Goal: Task Accomplishment & Management: Use online tool/utility

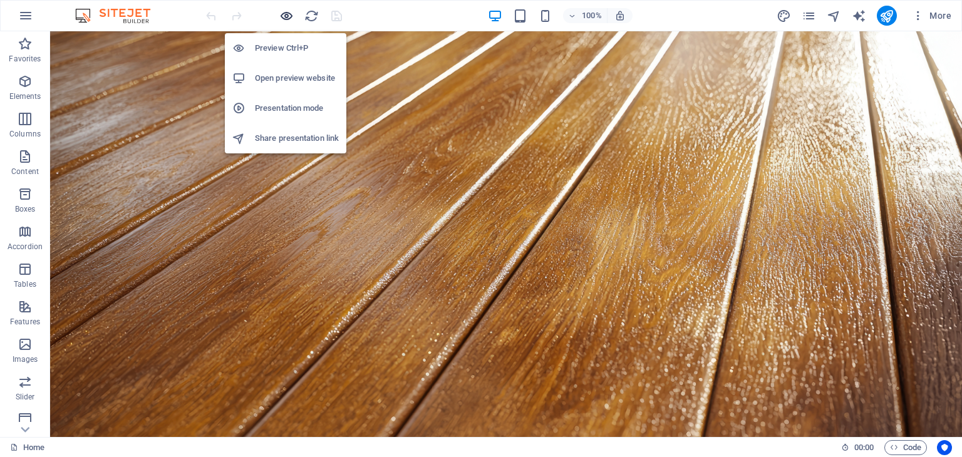
click at [284, 11] on icon "button" at bounding box center [286, 16] width 14 height 14
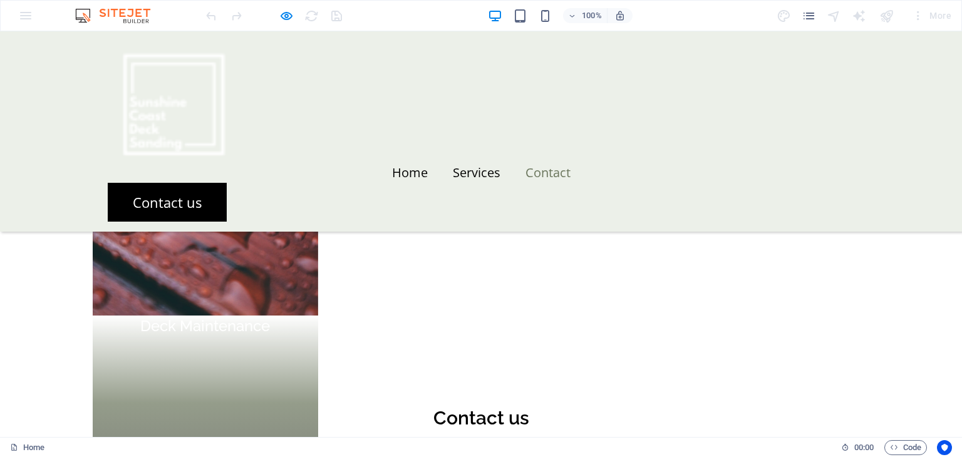
scroll to position [1197, 0]
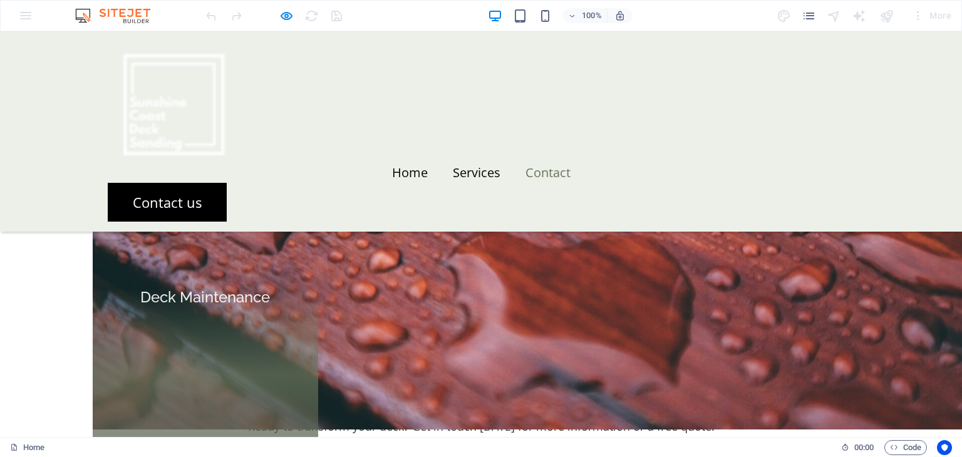
scroll to position [0, 0]
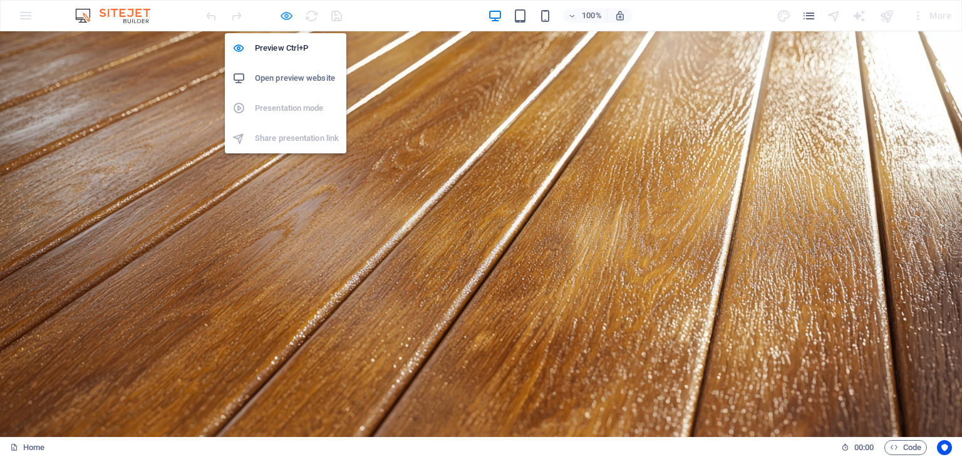
click at [291, 13] on icon "button" at bounding box center [286, 16] width 14 height 14
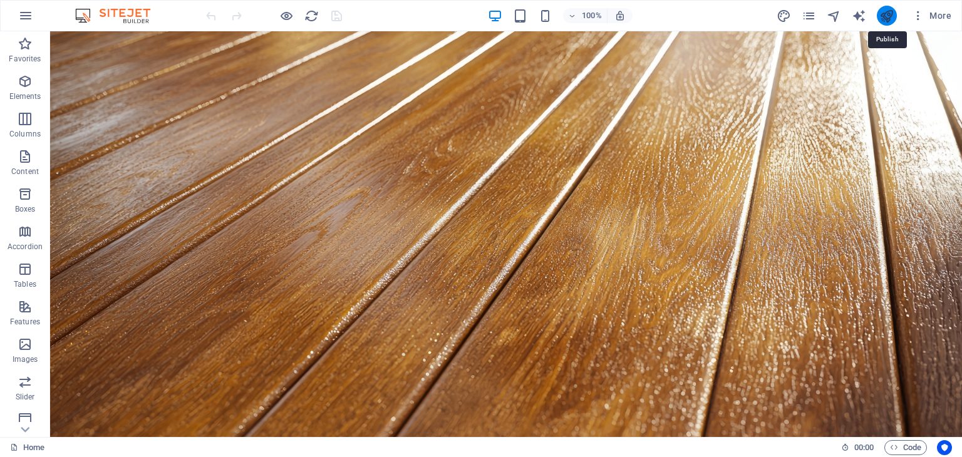
click at [889, 15] on icon "publish" at bounding box center [886, 16] width 14 height 14
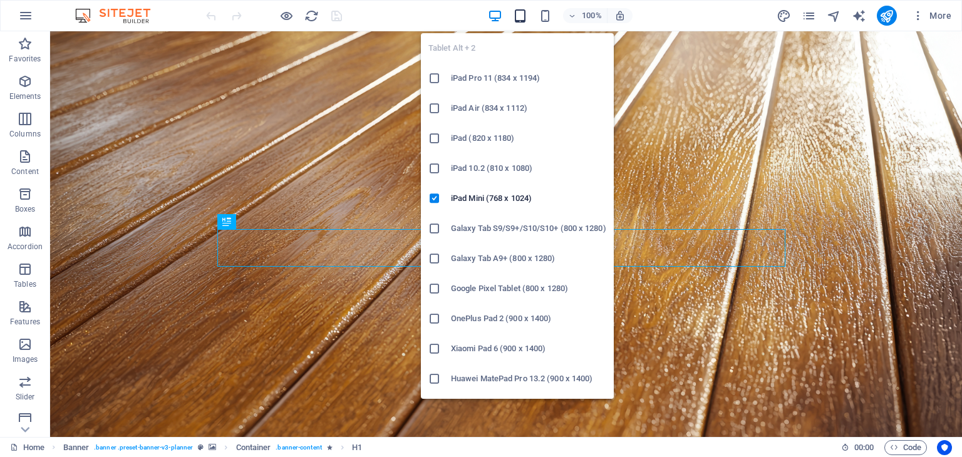
click at [519, 19] on icon "button" at bounding box center [520, 16] width 14 height 14
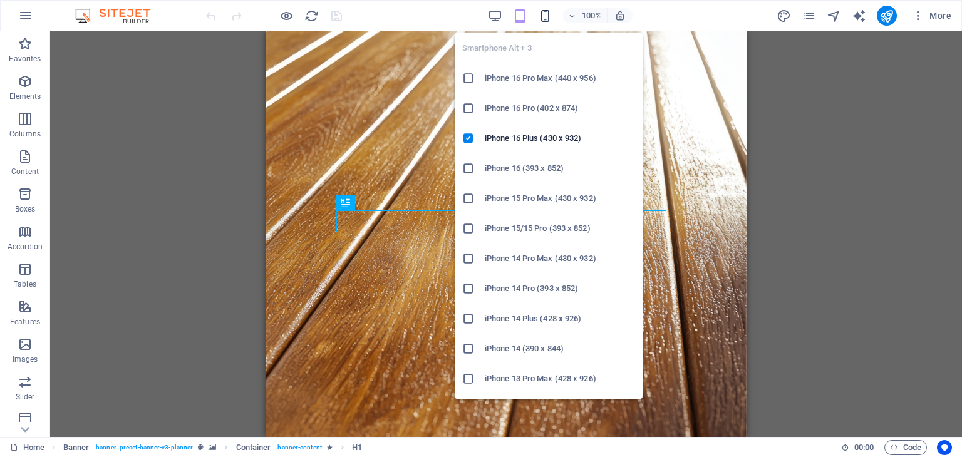
click at [541, 9] on icon "button" at bounding box center [545, 16] width 14 height 14
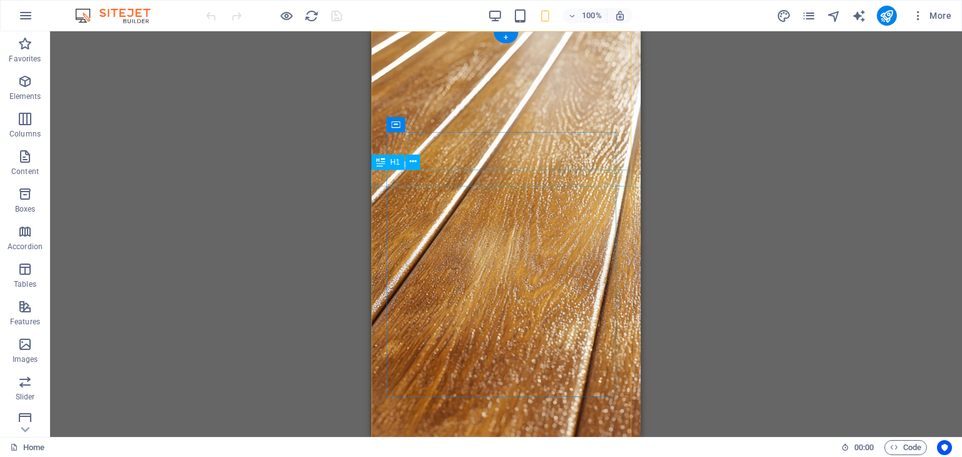
click at [410, 160] on icon at bounding box center [413, 161] width 7 height 13
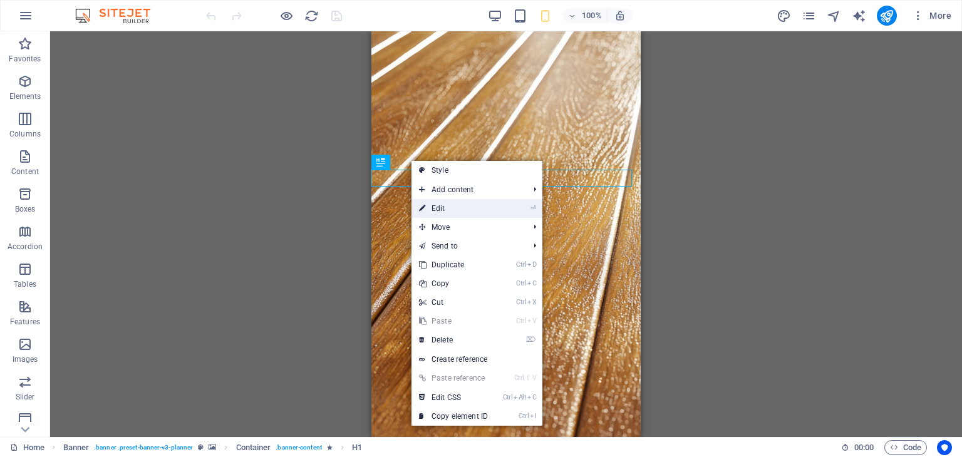
click at [448, 214] on link "⏎ Edit" at bounding box center [454, 208] width 84 height 19
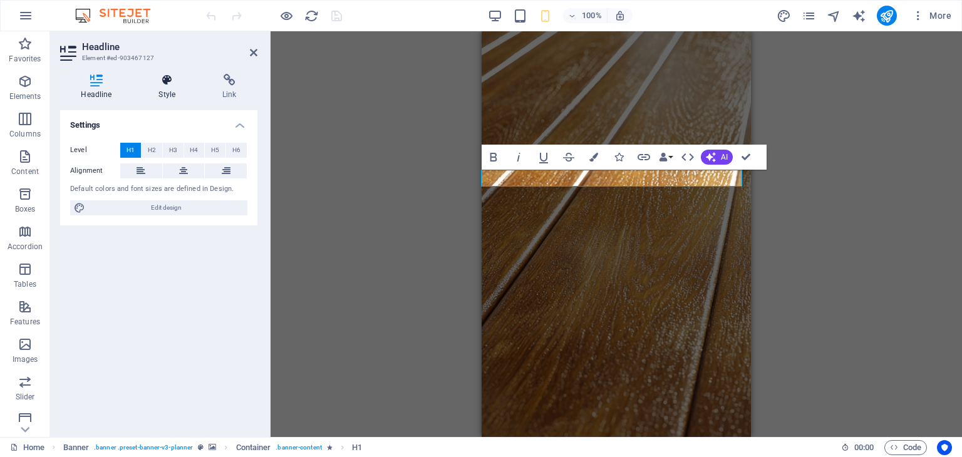
click at [158, 88] on h4 "Style" at bounding box center [170, 87] width 64 height 26
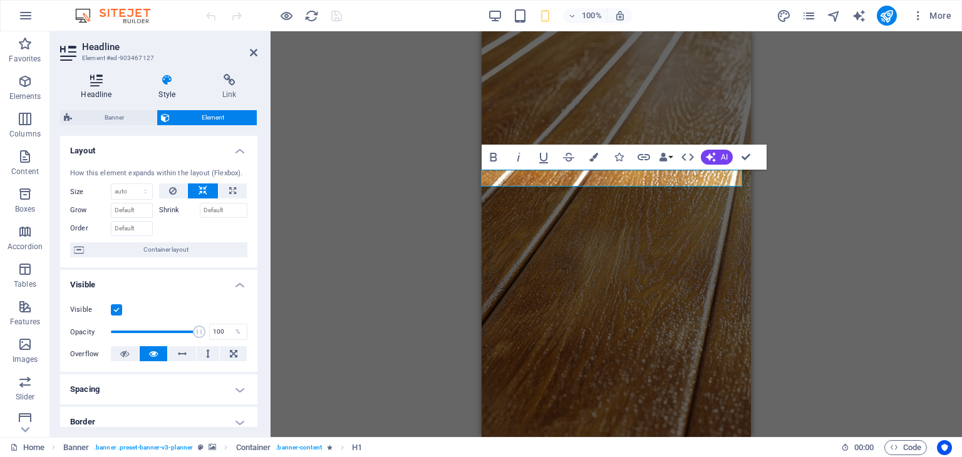
click at [93, 81] on icon at bounding box center [96, 80] width 73 height 13
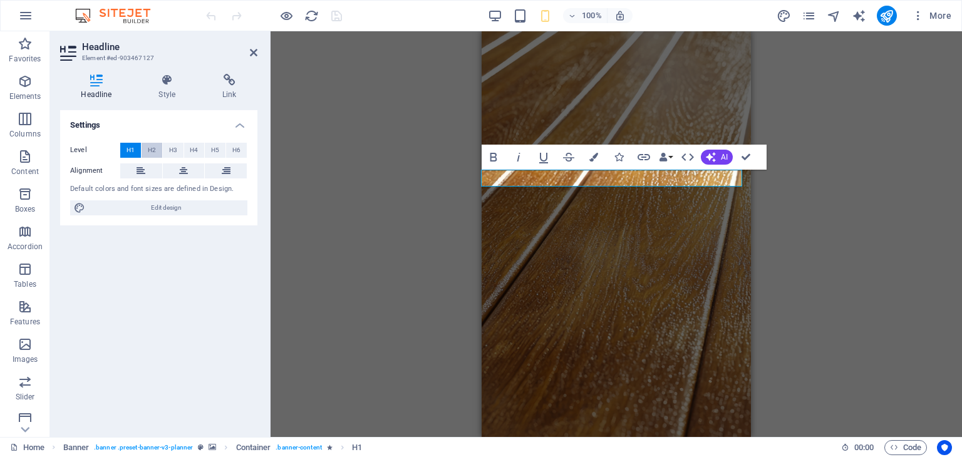
click at [152, 151] on span "H2" at bounding box center [152, 150] width 8 height 15
click at [166, 151] on button "H3" at bounding box center [173, 150] width 21 height 15
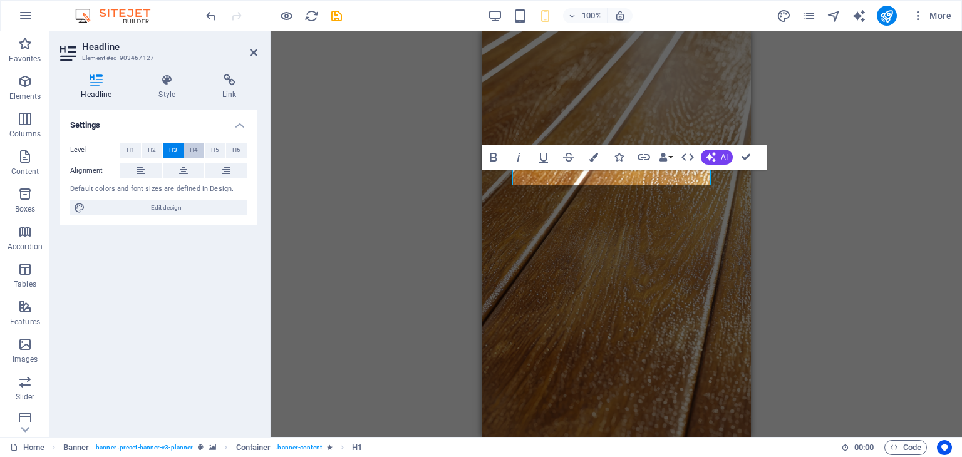
click at [195, 148] on span "H4" at bounding box center [194, 150] width 8 height 15
click at [224, 152] on button "H5" at bounding box center [215, 150] width 21 height 15
click at [152, 153] on span "H2" at bounding box center [152, 150] width 8 height 15
click at [254, 52] on icon at bounding box center [254, 53] width 8 height 10
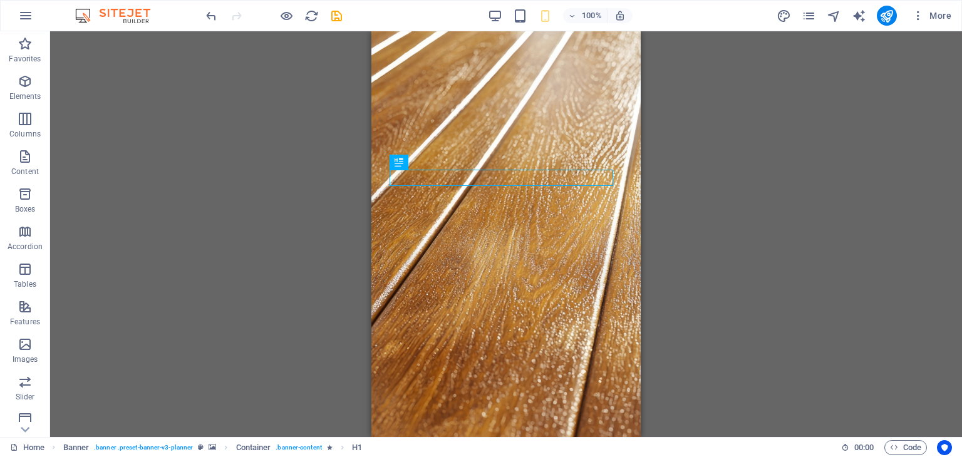
click at [485, 24] on div "100% More" at bounding box center [580, 16] width 753 height 20
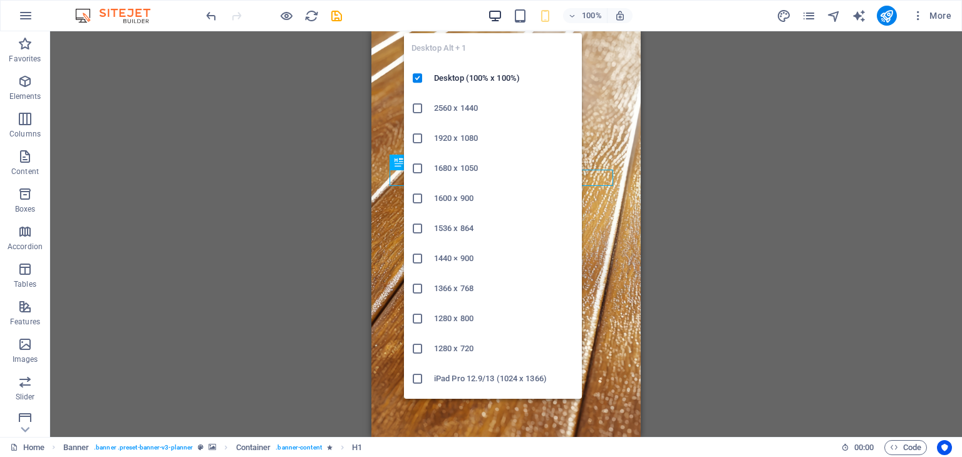
click at [498, 14] on icon "button" at bounding box center [495, 16] width 14 height 14
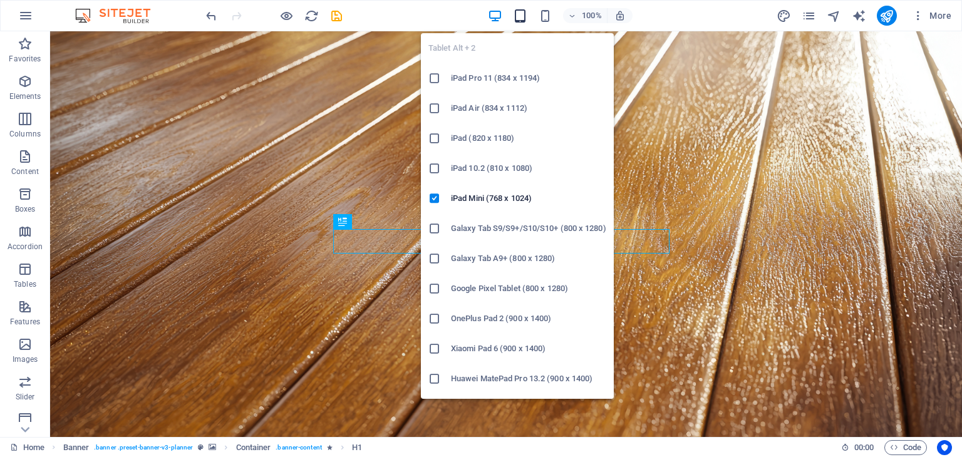
click at [524, 12] on icon "button" at bounding box center [520, 16] width 14 height 14
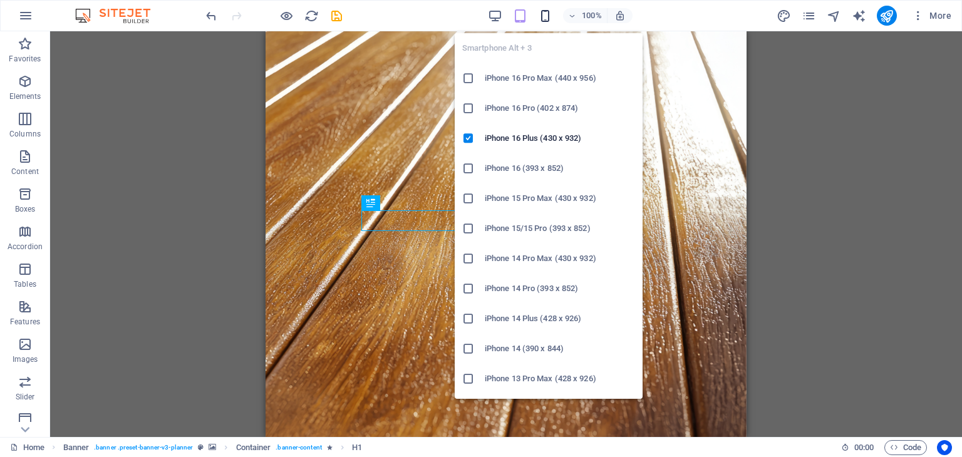
click at [549, 18] on icon "button" at bounding box center [545, 16] width 14 height 14
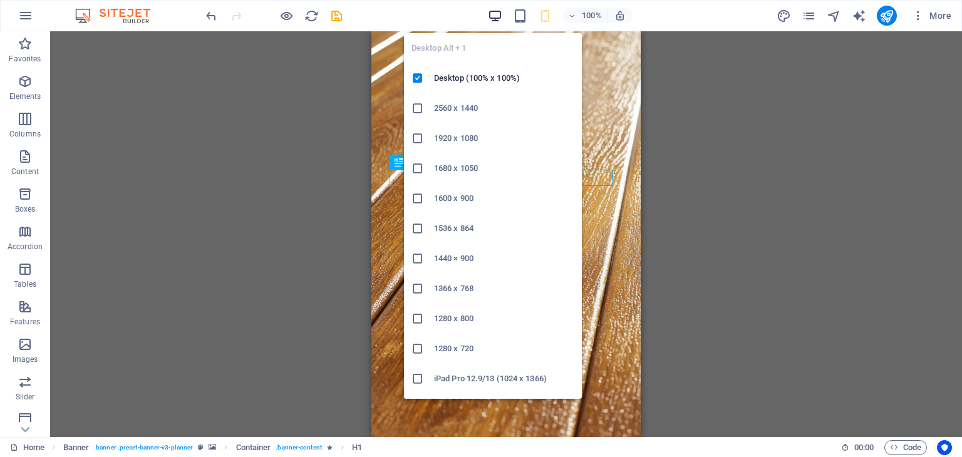
click at [499, 11] on icon "button" at bounding box center [495, 16] width 14 height 14
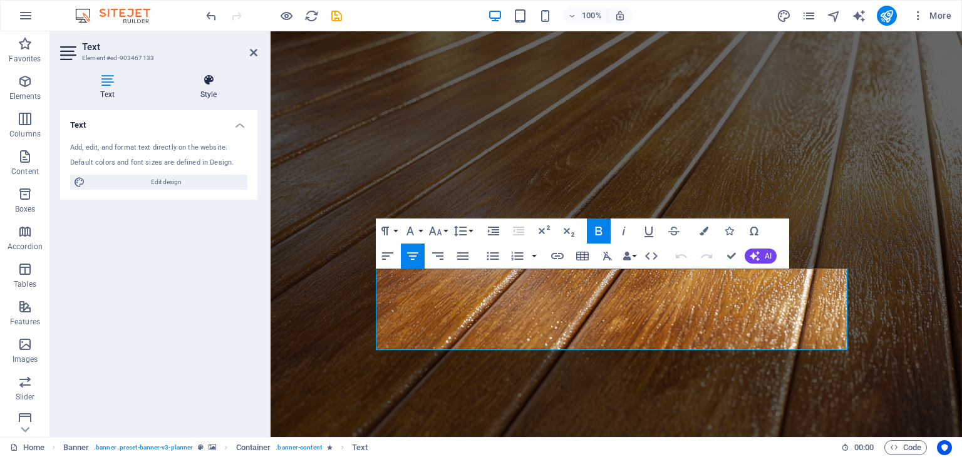
click at [198, 92] on h4 "Style" at bounding box center [209, 87] width 98 height 26
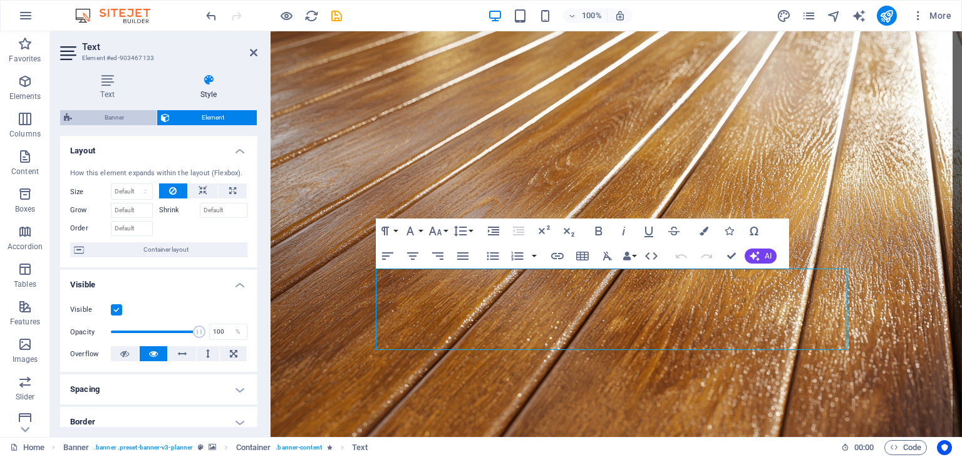
click at [117, 118] on span "Banner" at bounding box center [114, 117] width 77 height 15
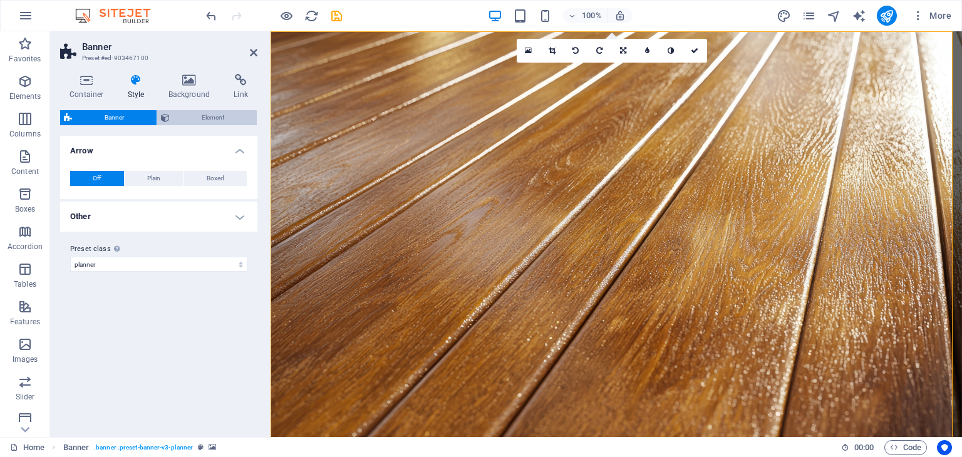
click at [171, 117] on button "Element" at bounding box center [207, 117] width 100 height 15
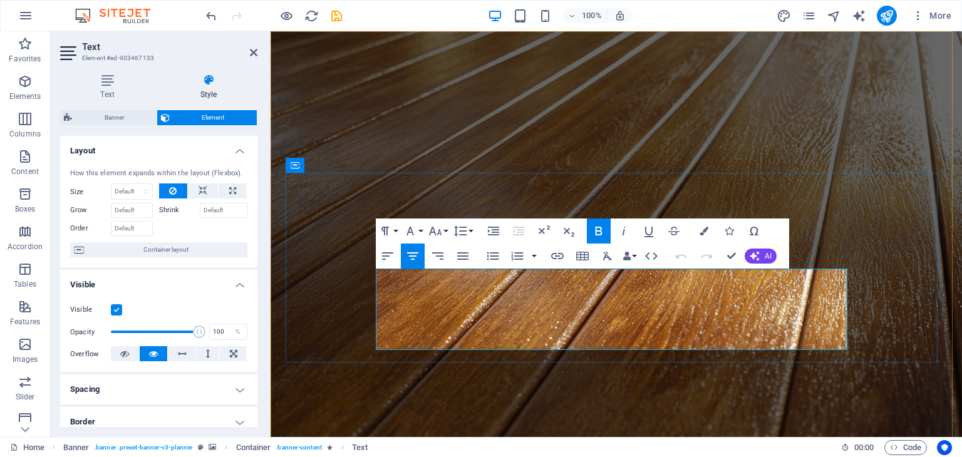
click at [113, 92] on h4 "Text" at bounding box center [110, 87] width 100 height 26
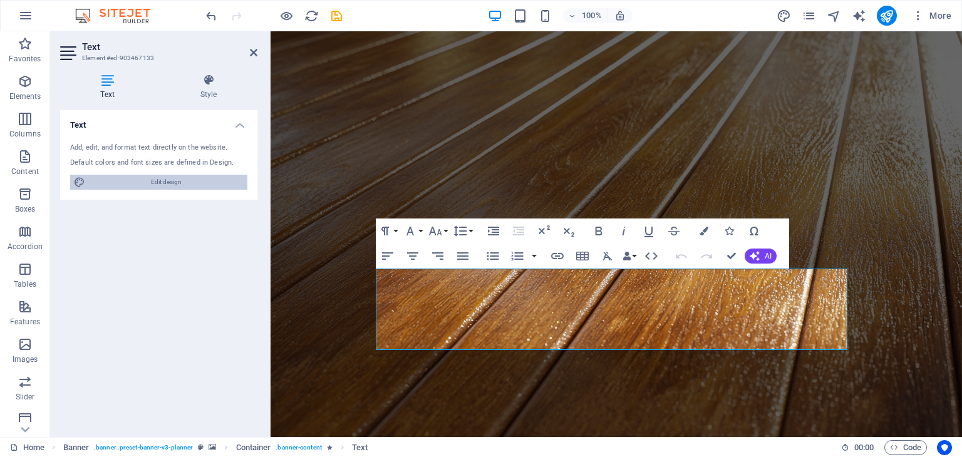
click at [177, 178] on span "Edit design" at bounding box center [166, 182] width 155 height 15
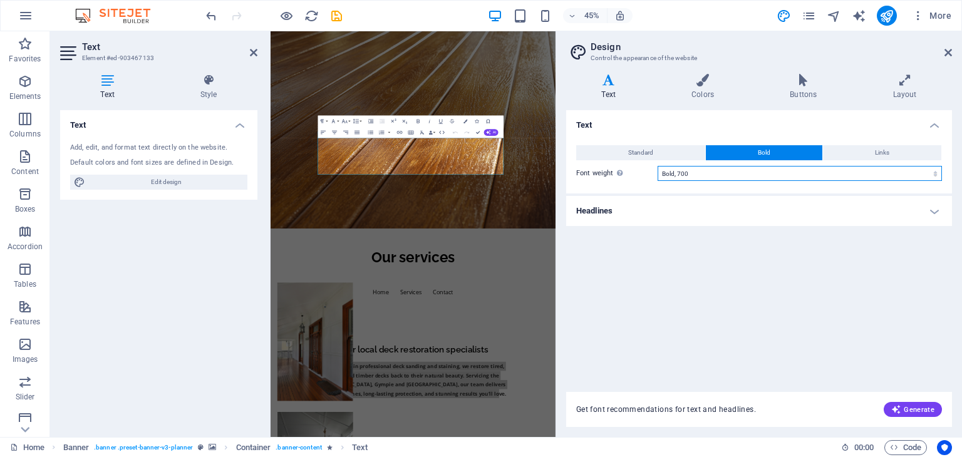
click at [692, 172] on select "Thin, 100 Extra-light, 200 Light, 300 Regular, 400 Medium, 500 Semi-bold, 600 B…" at bounding box center [800, 173] width 284 height 15
select select "600"
click at [658, 166] on select "Thin, 100 Extra-light, 200 Light, 300 Regular, 400 Medium, 500 Semi-bold, 600 B…" at bounding box center [800, 173] width 284 height 15
click at [951, 49] on icon at bounding box center [949, 53] width 8 height 10
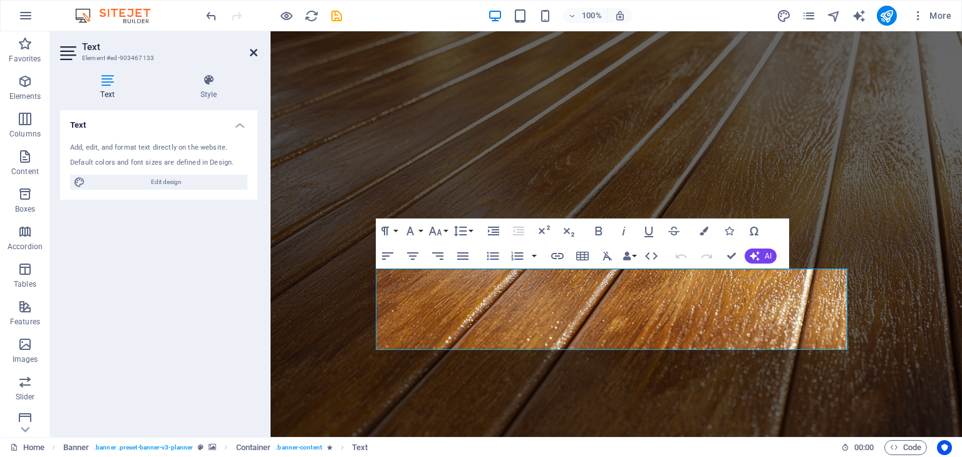
click at [253, 55] on icon at bounding box center [254, 53] width 8 height 10
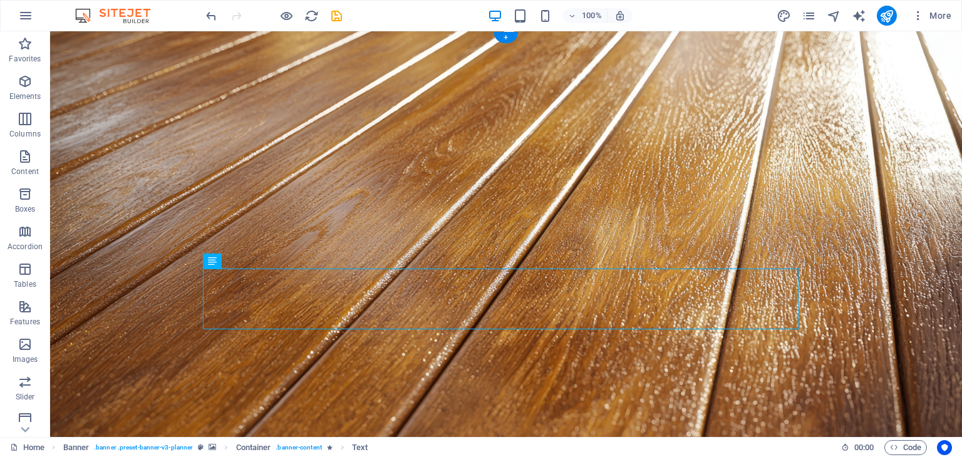
click at [68, 206] on figure at bounding box center [506, 250] width 912 height 438
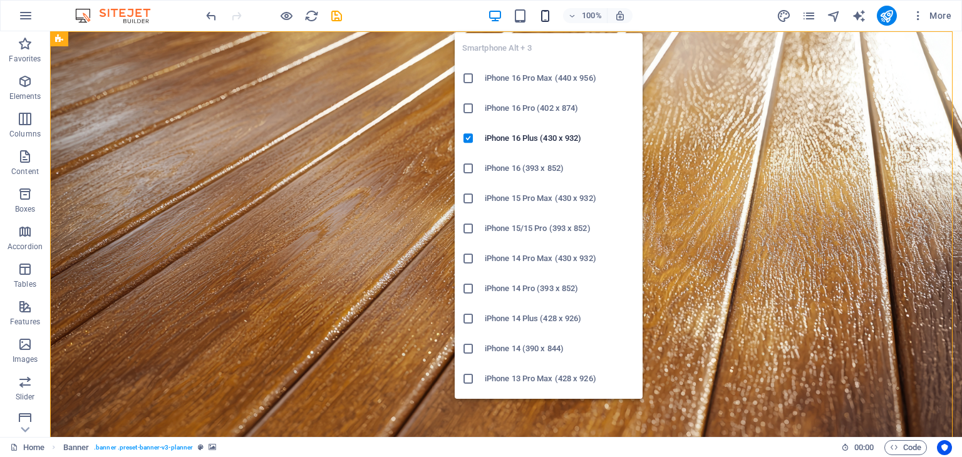
click at [544, 19] on icon "button" at bounding box center [545, 16] width 14 height 14
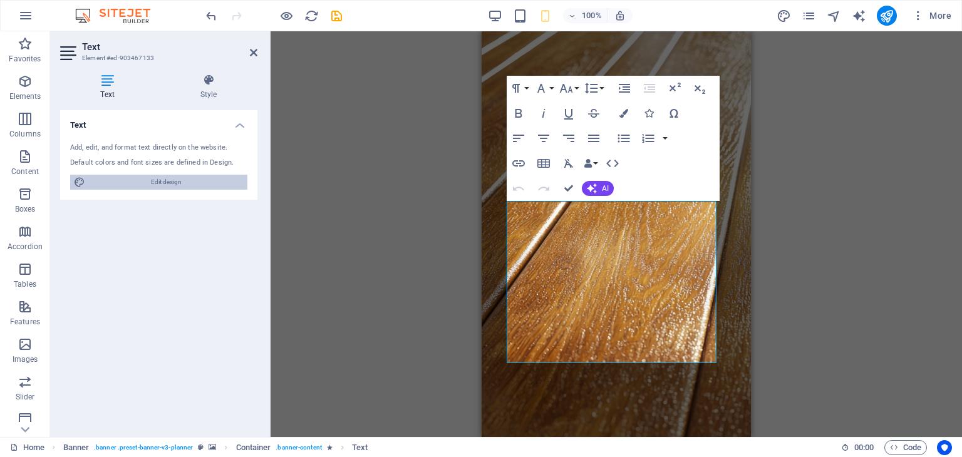
click at [193, 180] on span "Edit design" at bounding box center [166, 182] width 155 height 15
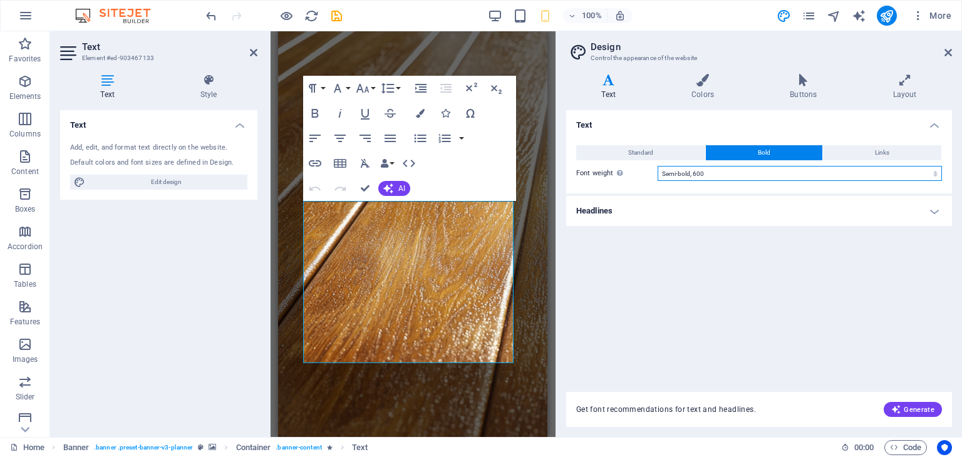
click at [698, 174] on select "Thin, 100 Extra-light, 200 Light, 300 Regular, 400 Medium, 500 Semi-bold, 600 B…" at bounding box center [800, 173] width 284 height 15
click at [658, 166] on select "Thin, 100 Extra-light, 200 Light, 300 Regular, 400 Medium, 500 Semi-bold, 600 B…" at bounding box center [800, 173] width 284 height 15
click at [532, 239] on figure at bounding box center [412, 269] width 269 height 476
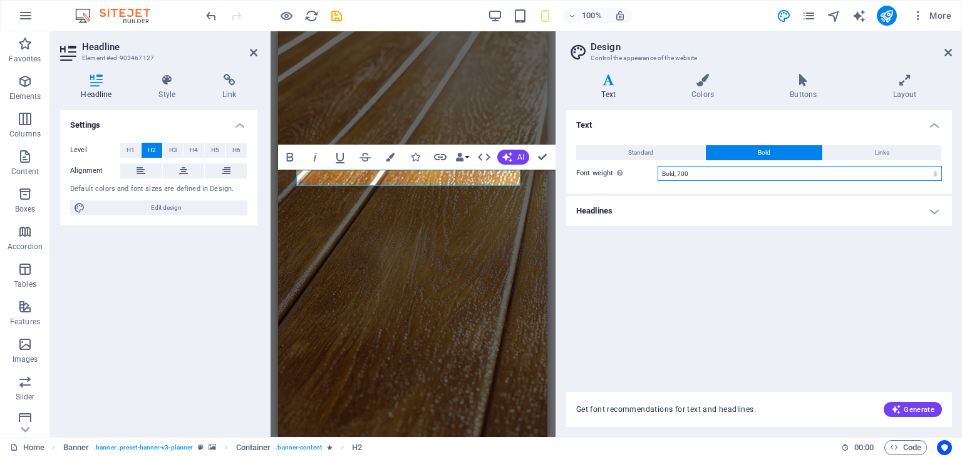
click at [676, 168] on select "Thin, 100 Extra-light, 200 Light, 300 Regular, 400 Medium, 500 Semi-bold, 600 B…" at bounding box center [800, 173] width 284 height 15
click at [658, 166] on select "Thin, 100 Extra-light, 200 Light, 300 Regular, 400 Medium, 500 Semi-bold, 600 B…" at bounding box center [800, 173] width 284 height 15
click at [679, 174] on select "Thin, 100 Extra-light, 200 Light, 300 Regular, 400 Medium, 500 Semi-bold, 600 B…" at bounding box center [800, 173] width 284 height 15
select select "700"
click at [658, 166] on select "Thin, 100 Extra-light, 200 Light, 300 Regular, 400 Medium, 500 Semi-bold, 600 B…" at bounding box center [800, 173] width 284 height 15
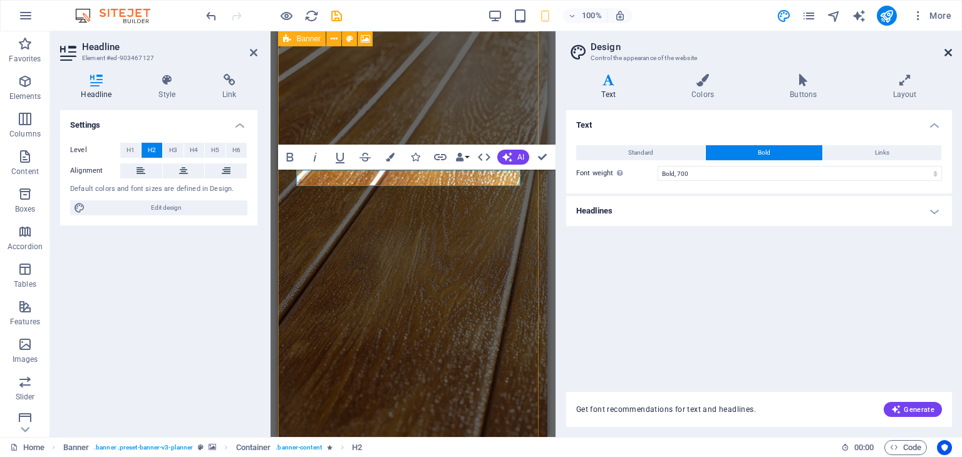
click at [951, 54] on icon at bounding box center [949, 53] width 8 height 10
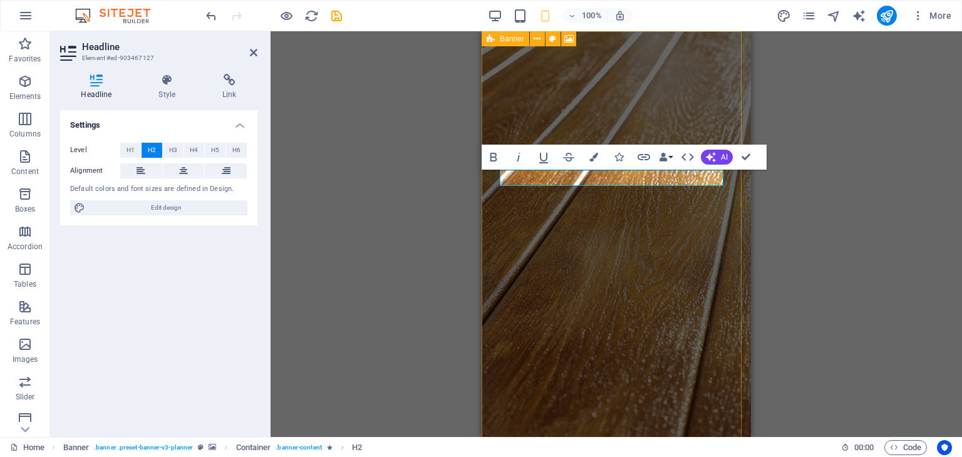
click at [903, 239] on div "H2 Banner Container Menu Bar Menu Button Spacer Text HTML Container Banner Logo…" at bounding box center [617, 234] width 692 height 406
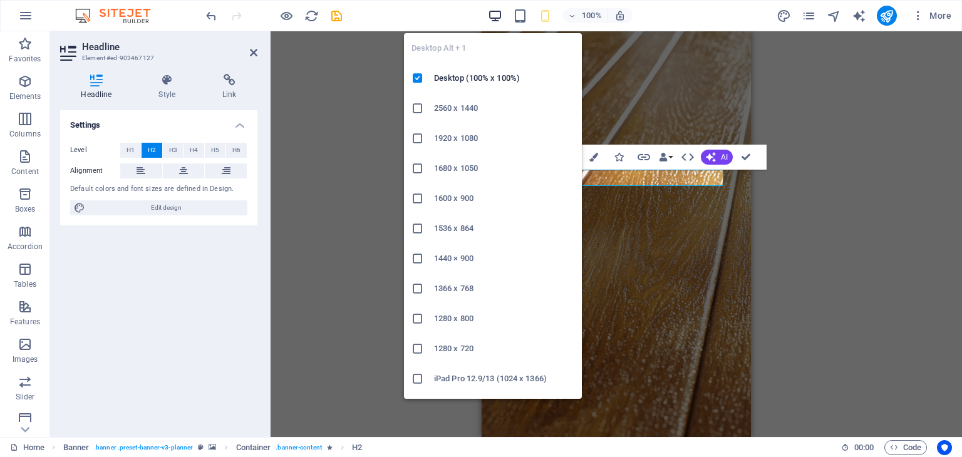
click at [499, 11] on icon "button" at bounding box center [495, 16] width 14 height 14
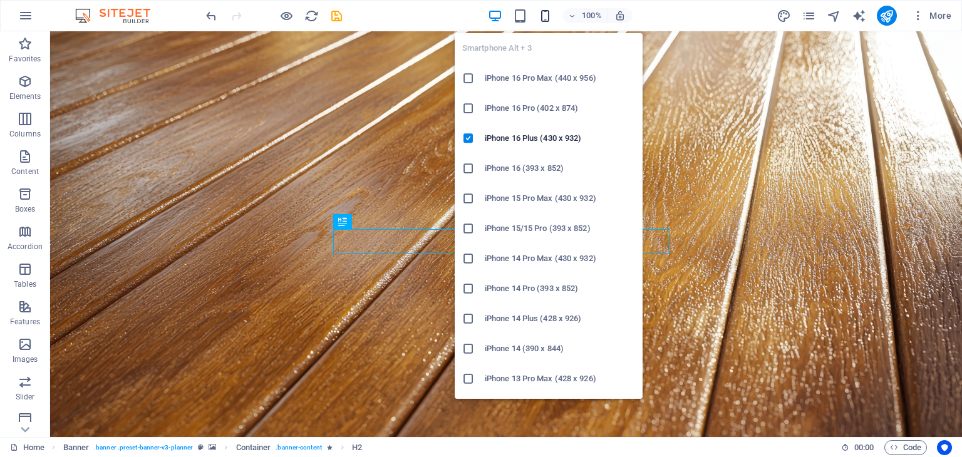
click at [544, 13] on icon "button" at bounding box center [545, 16] width 14 height 14
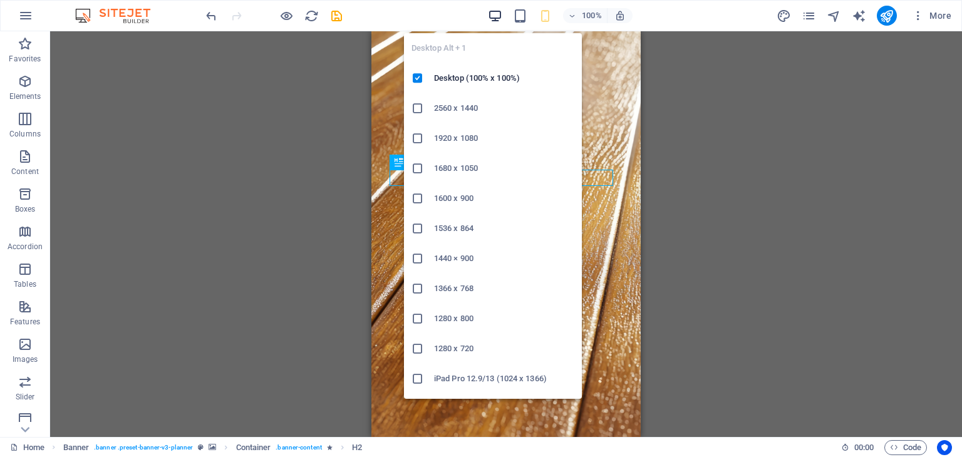
click at [500, 16] on icon "button" at bounding box center [495, 16] width 14 height 14
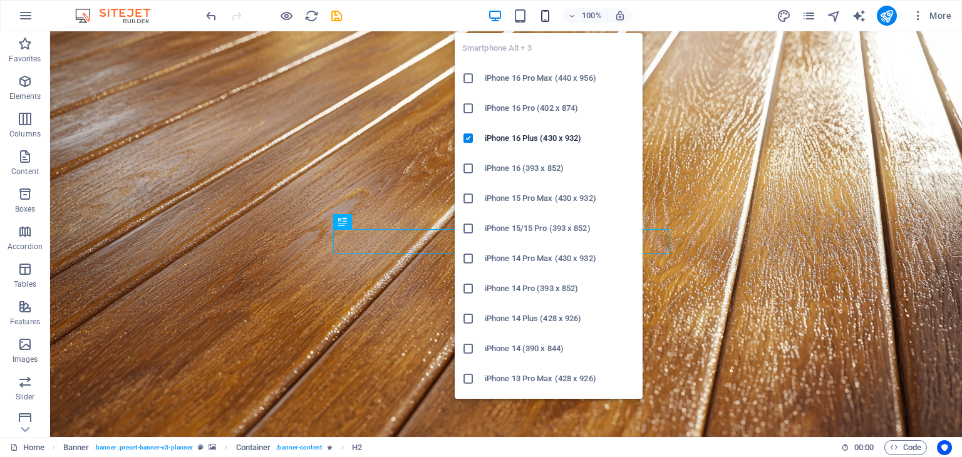
click at [544, 18] on icon "button" at bounding box center [545, 16] width 14 height 14
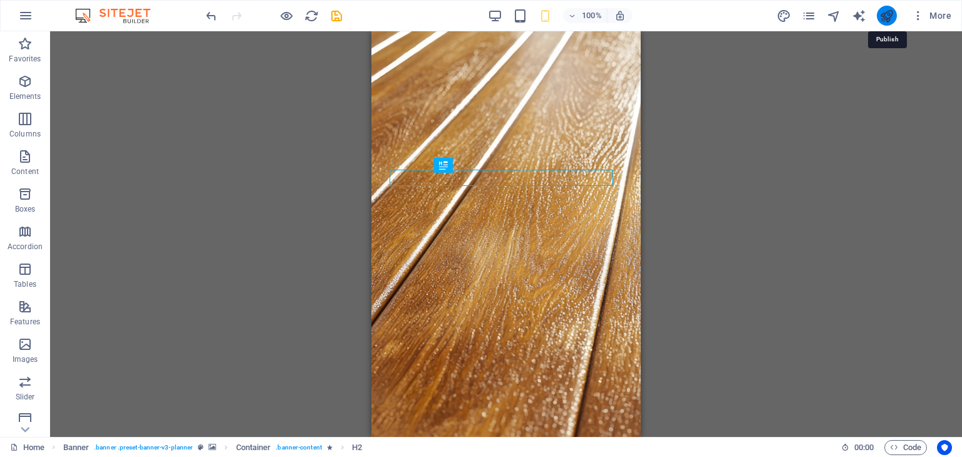
click at [882, 17] on icon "publish" at bounding box center [886, 16] width 14 height 14
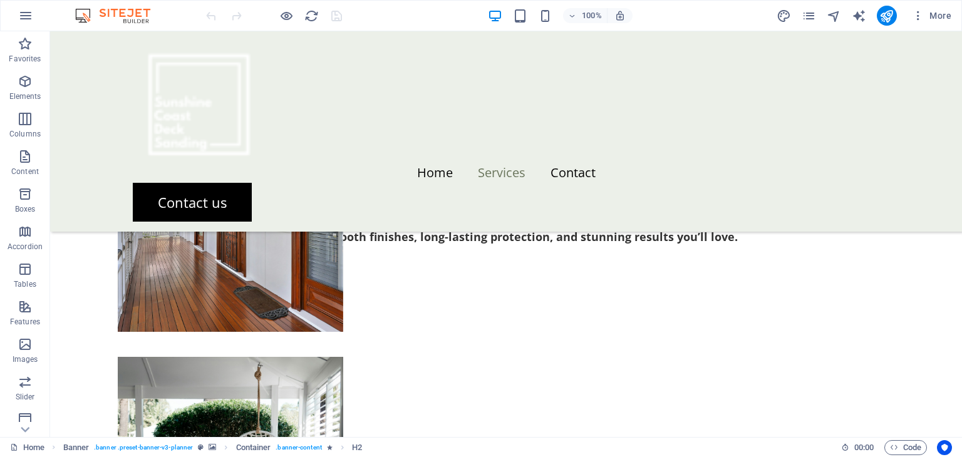
scroll to position [481, 0]
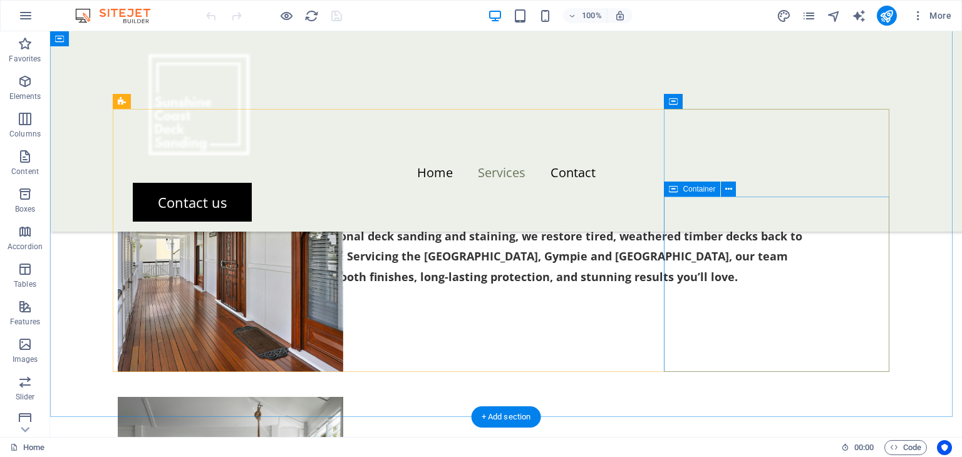
select select "px"
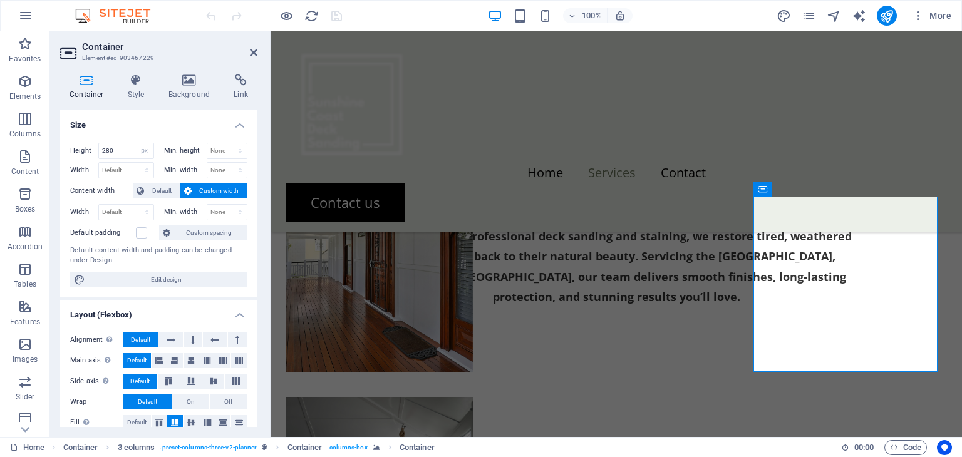
select select "px"
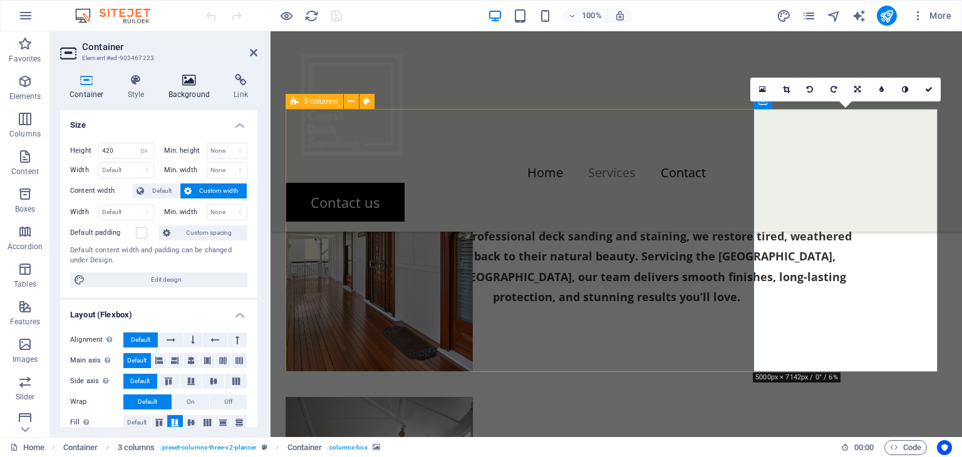
click at [187, 84] on icon at bounding box center [189, 80] width 61 height 13
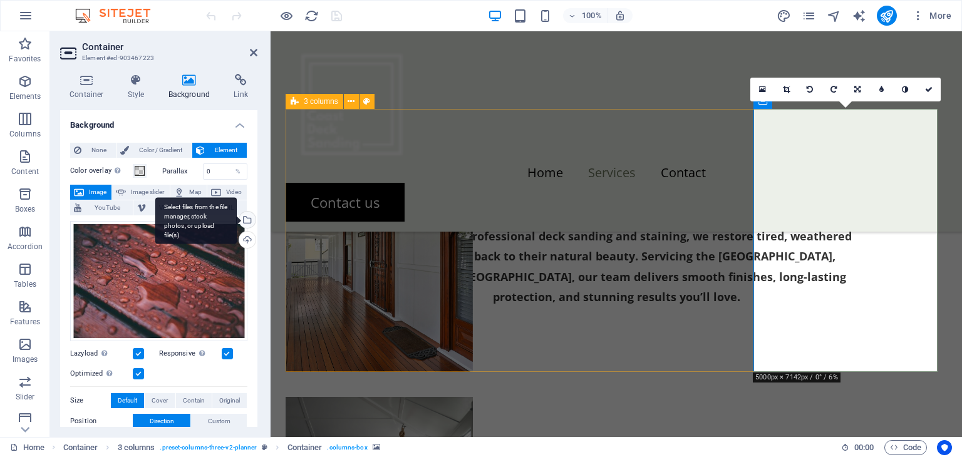
click at [237, 221] on div "Select files from the file manager, stock photos, or upload file(s)" at bounding box center [195, 220] width 81 height 47
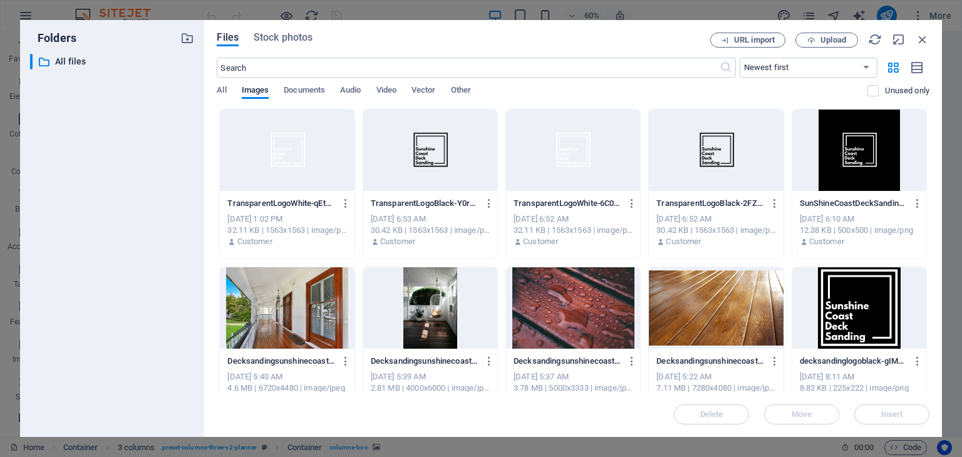
click at [423, 314] on div at bounding box center [430, 307] width 134 height 81
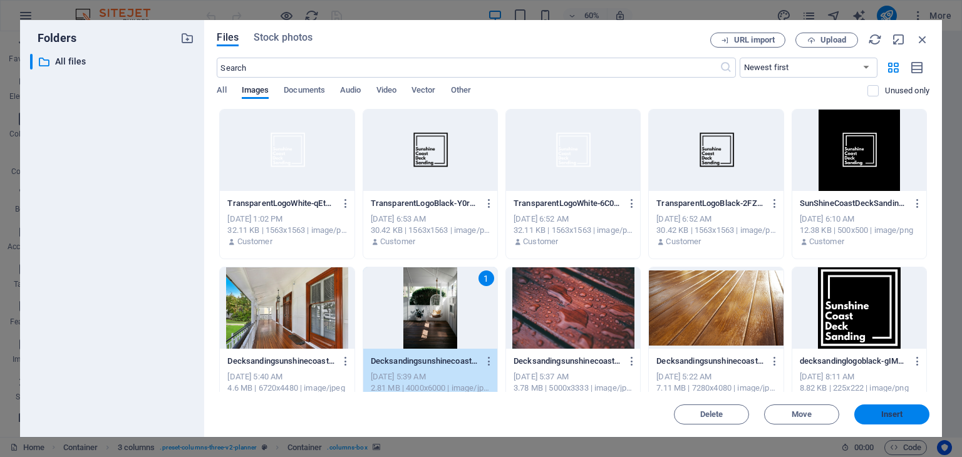
click at [884, 414] on span "Insert" at bounding box center [892, 415] width 22 height 8
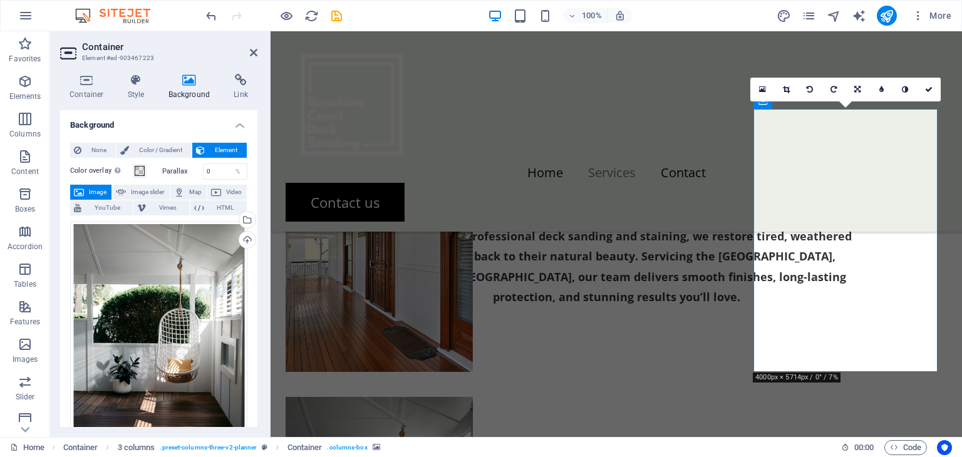
select select "px"
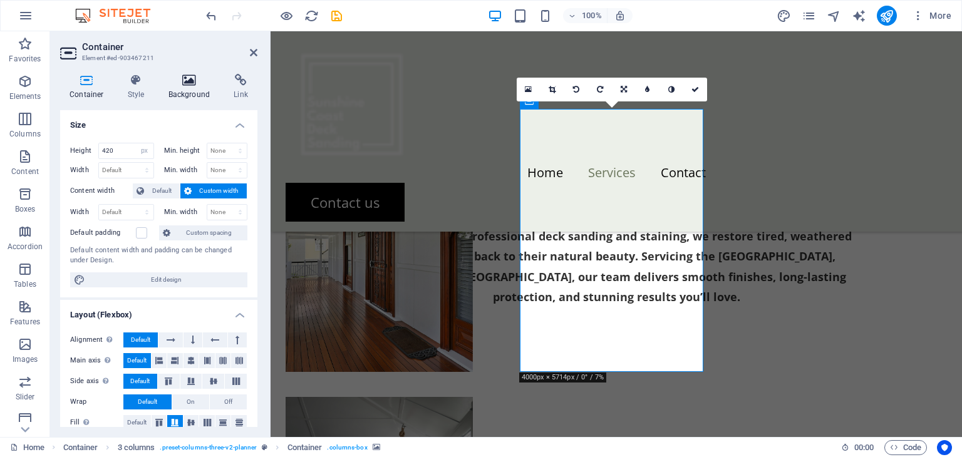
click at [178, 91] on h4 "Background" at bounding box center [192, 87] width 66 height 26
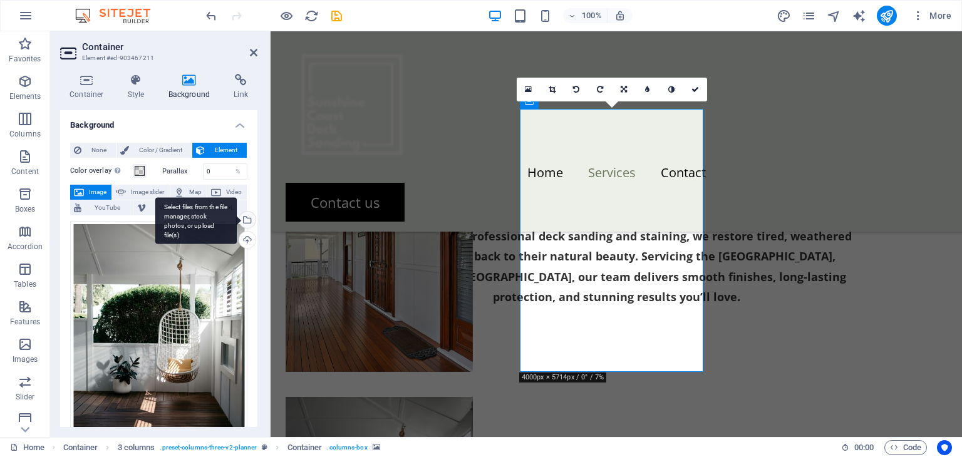
click at [237, 216] on div "Select files from the file manager, stock photos, or upload file(s)" at bounding box center [195, 220] width 81 height 47
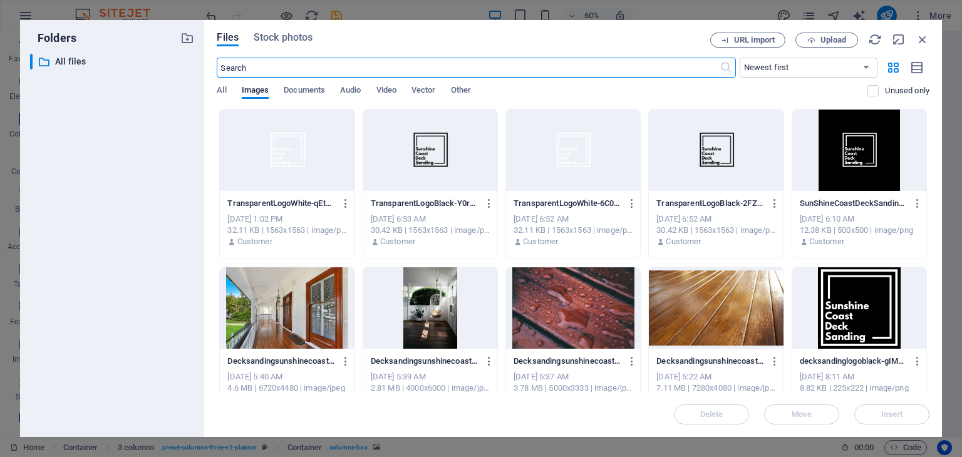
click at [579, 300] on div at bounding box center [573, 307] width 134 height 81
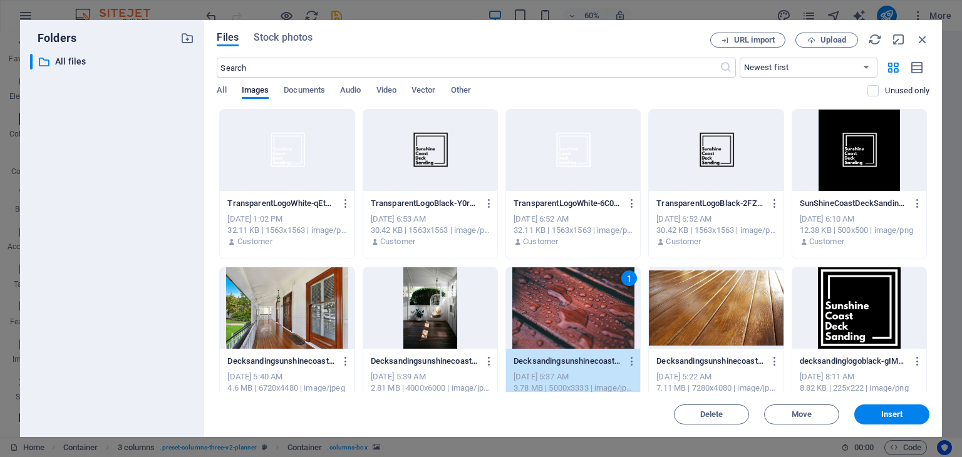
click at [579, 300] on div "1" at bounding box center [573, 307] width 134 height 81
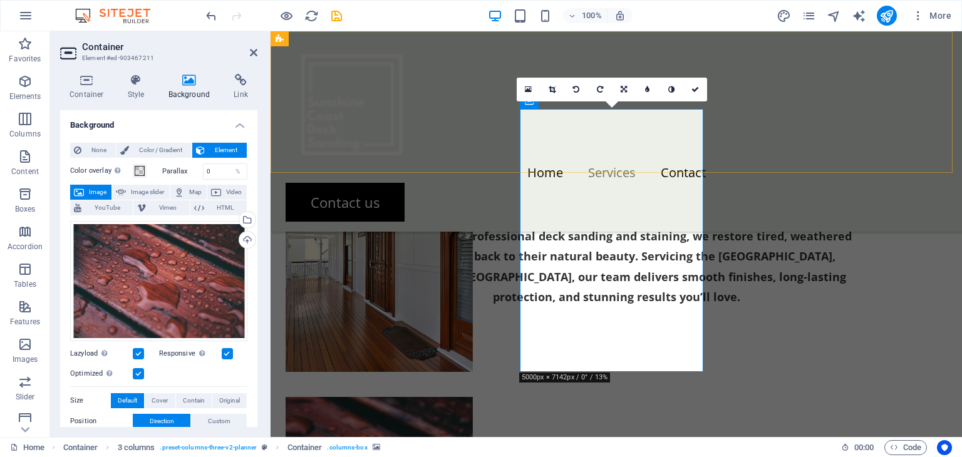
click at [892, 62] on div "Menu Home Services Contact Contact us" at bounding box center [617, 131] width 692 height 200
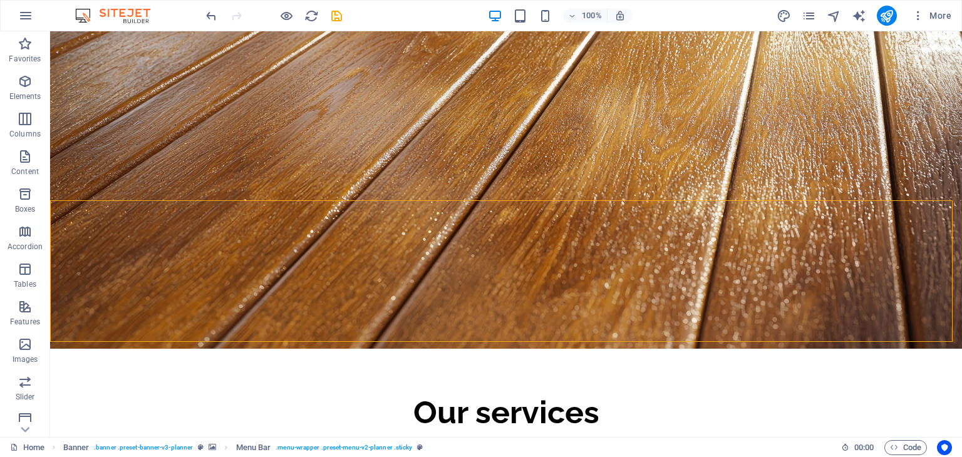
scroll to position [0, 0]
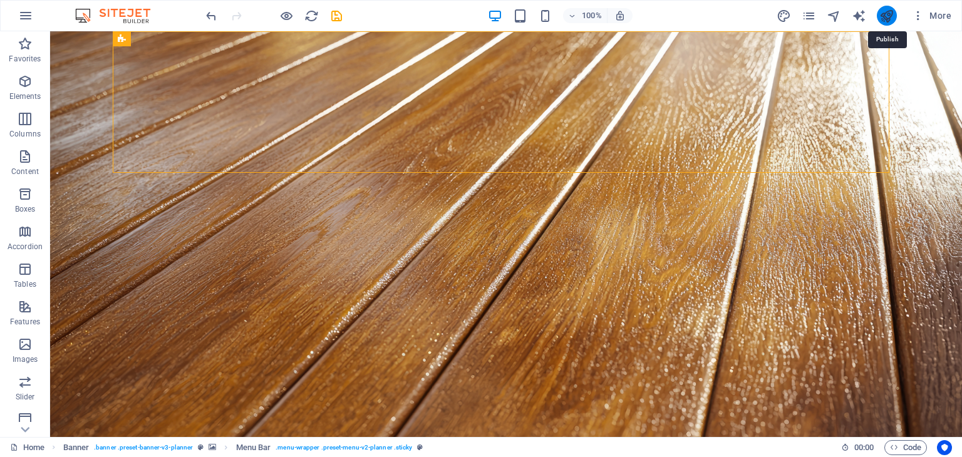
click at [889, 16] on icon "publish" at bounding box center [886, 16] width 14 height 14
